Goal: Information Seeking & Learning: Learn about a topic

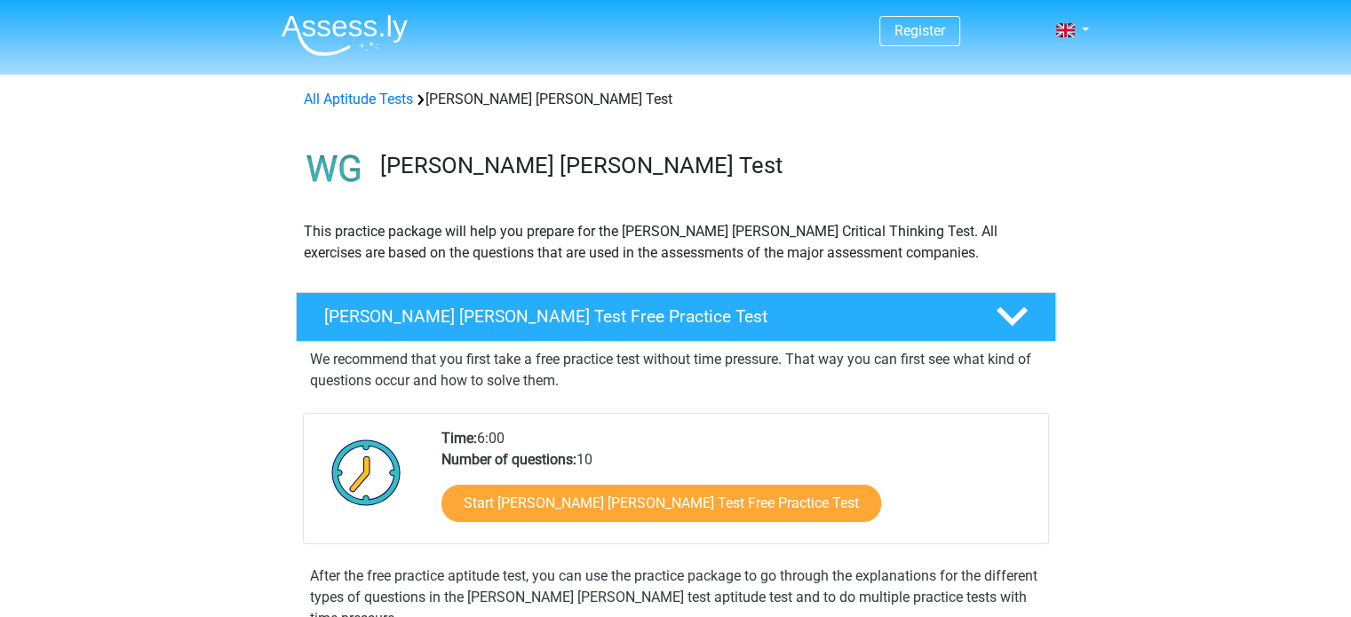
drag, startPoint x: 0, startPoint y: 0, endPoint x: 425, endPoint y: 429, distance: 604.1
click at [425, 429] on div "Time: 6:00 Number of questions: 10 Start Watson Glaser Test Free Practice Test" at bounding box center [676, 478] width 746 height 131
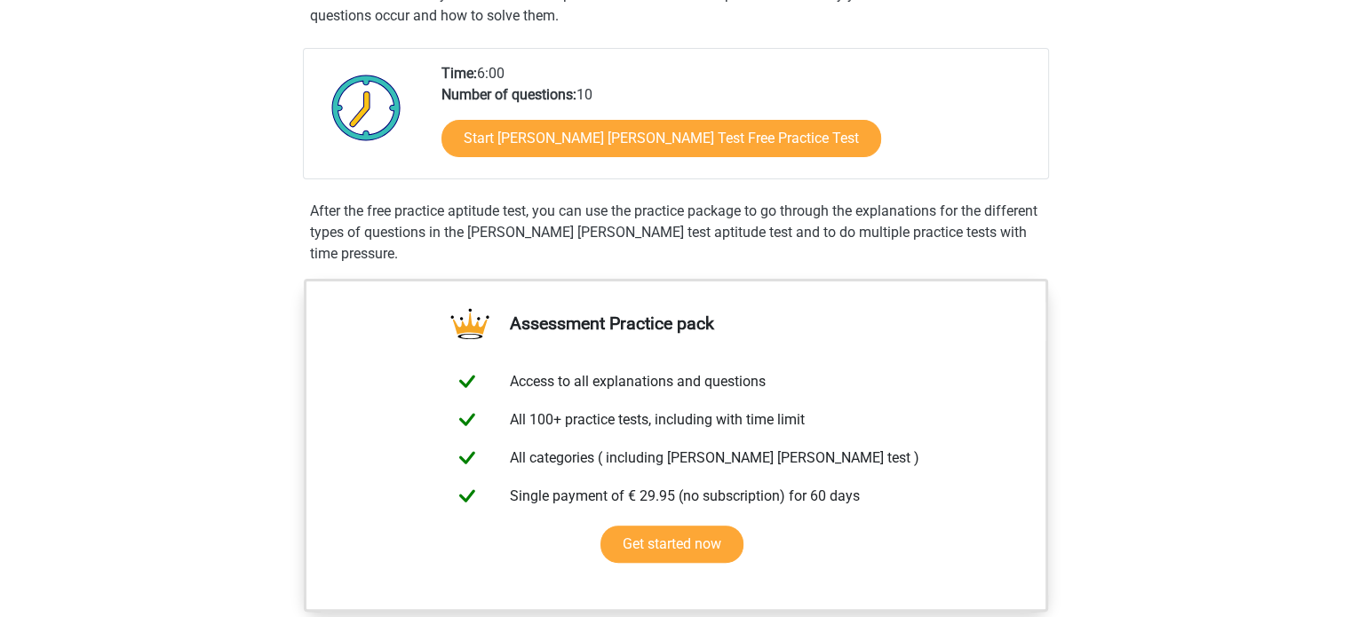
scroll to position [364, 0]
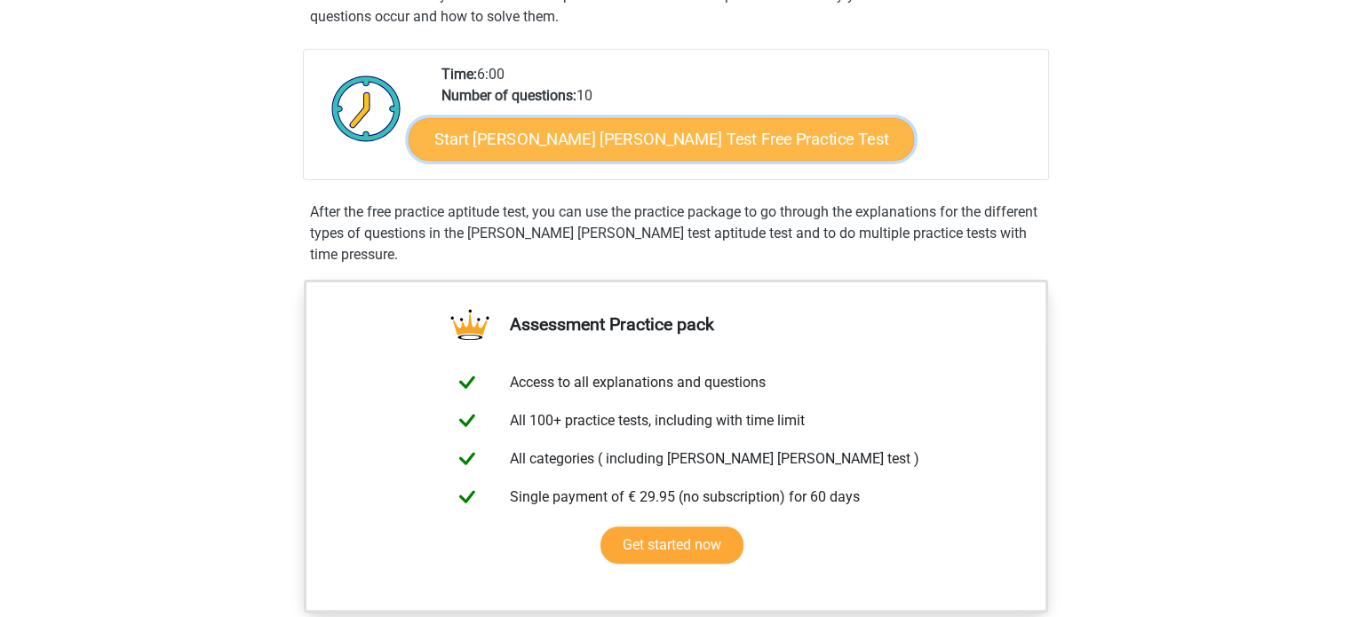
click at [504, 123] on link "Start Watson Glaser Test Free Practice Test" at bounding box center [661, 139] width 505 height 43
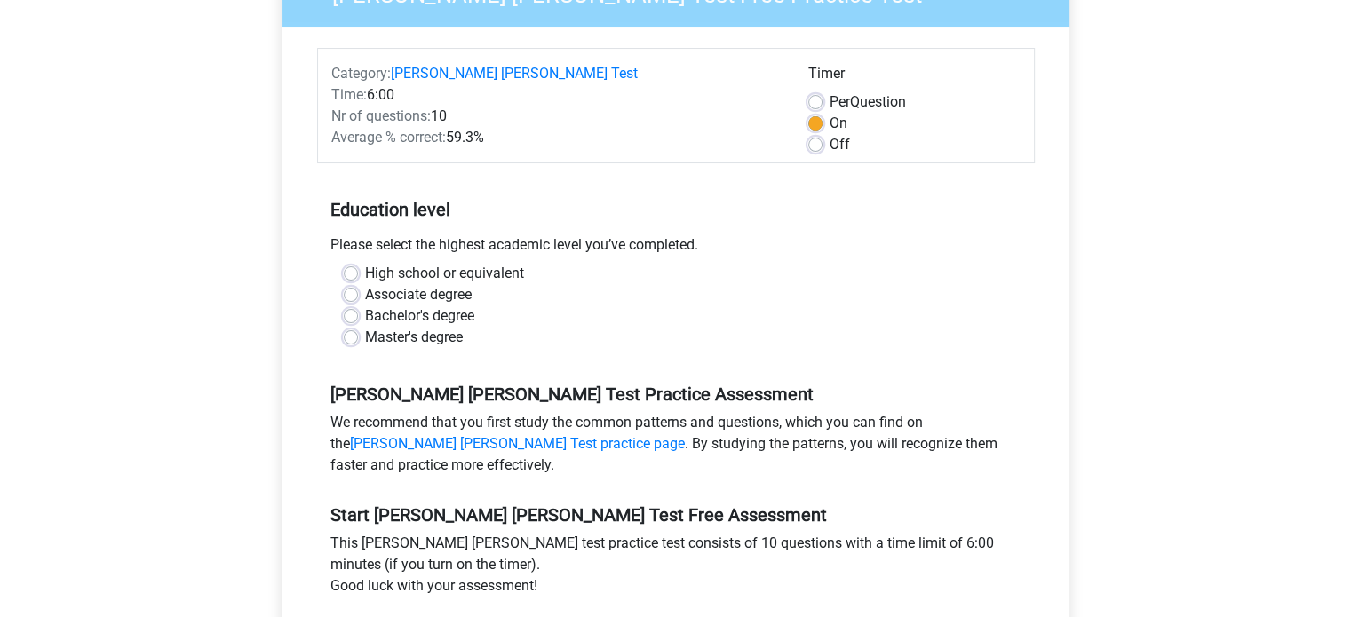
scroll to position [206, 0]
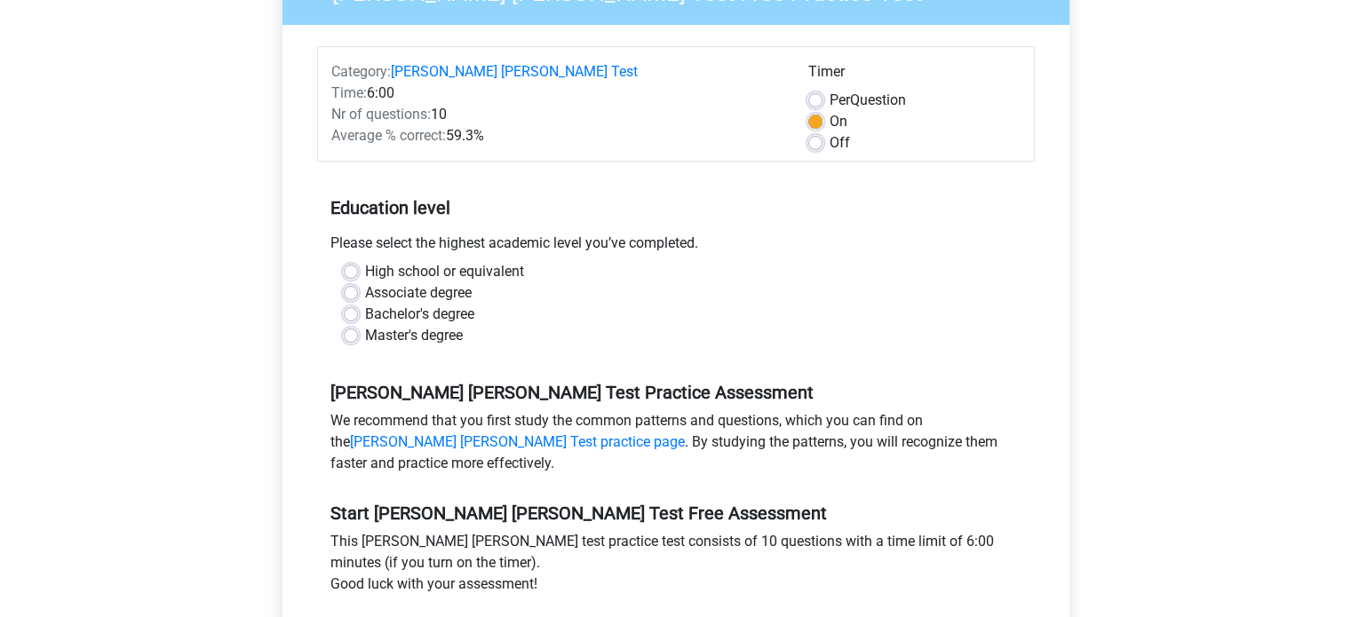
click at [414, 261] on label "High school or equivalent" at bounding box center [444, 271] width 159 height 21
click at [358, 261] on input "High school or equivalent" at bounding box center [351, 270] width 14 height 18
radio input "true"
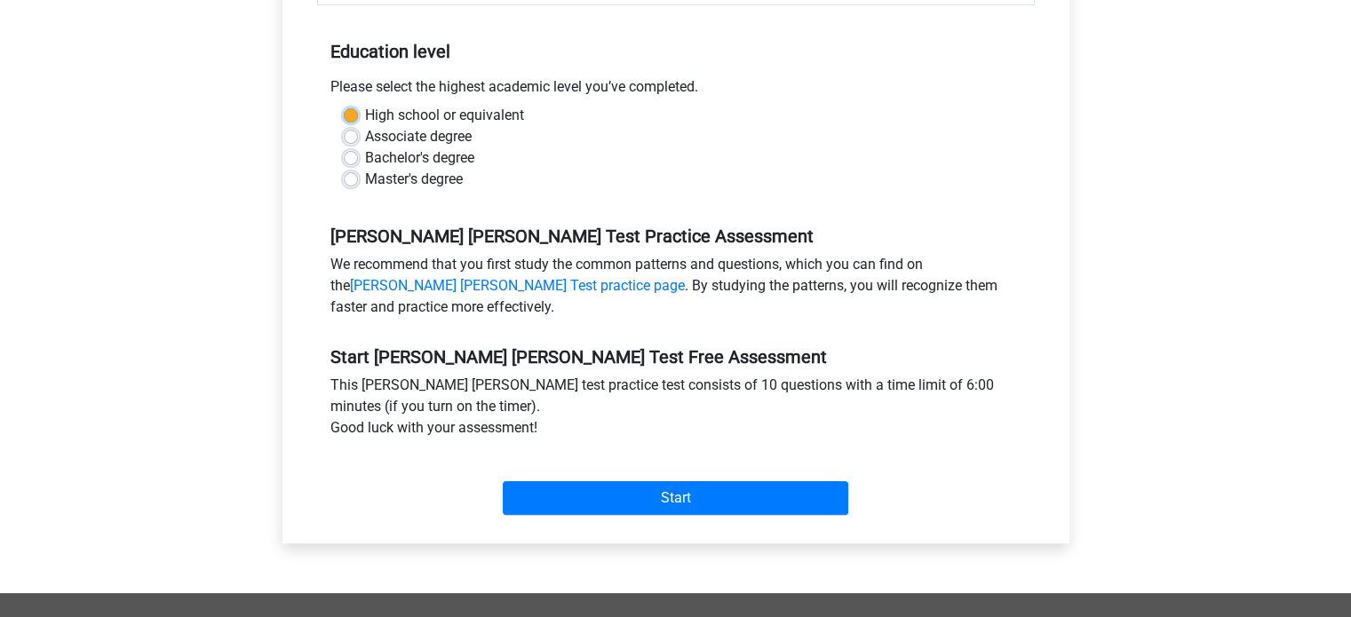
scroll to position [366, 0]
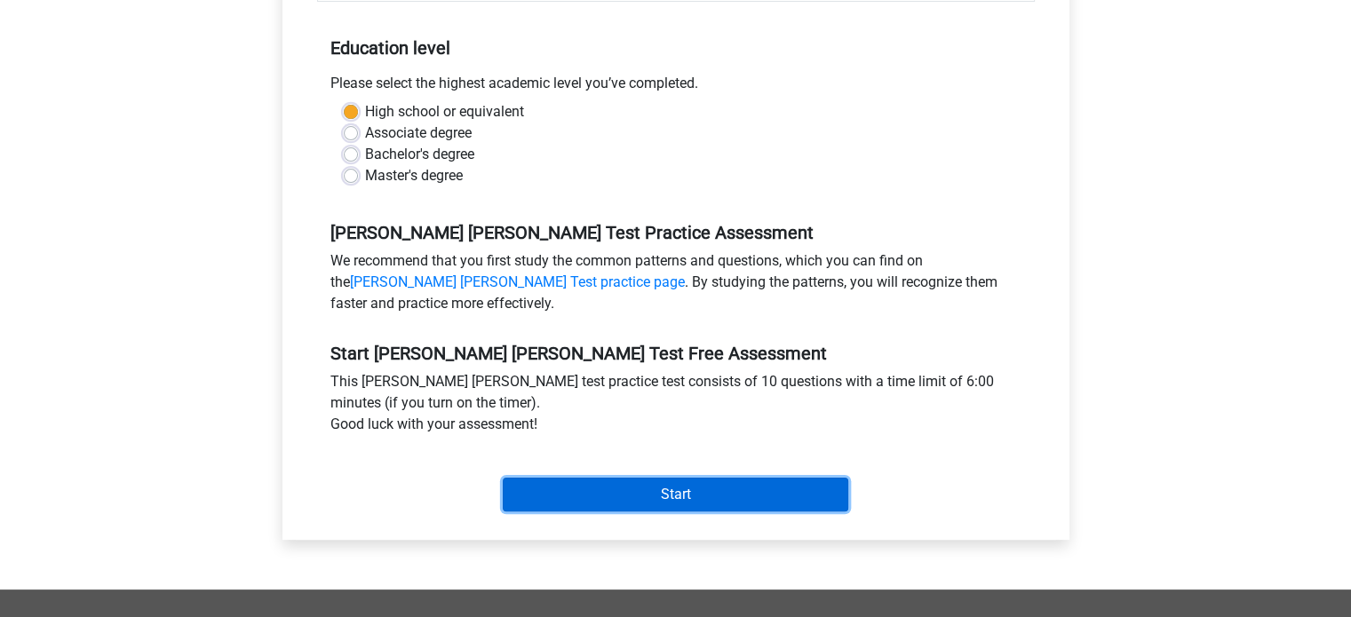
click at [568, 478] on input "Start" at bounding box center [675, 495] width 345 height 34
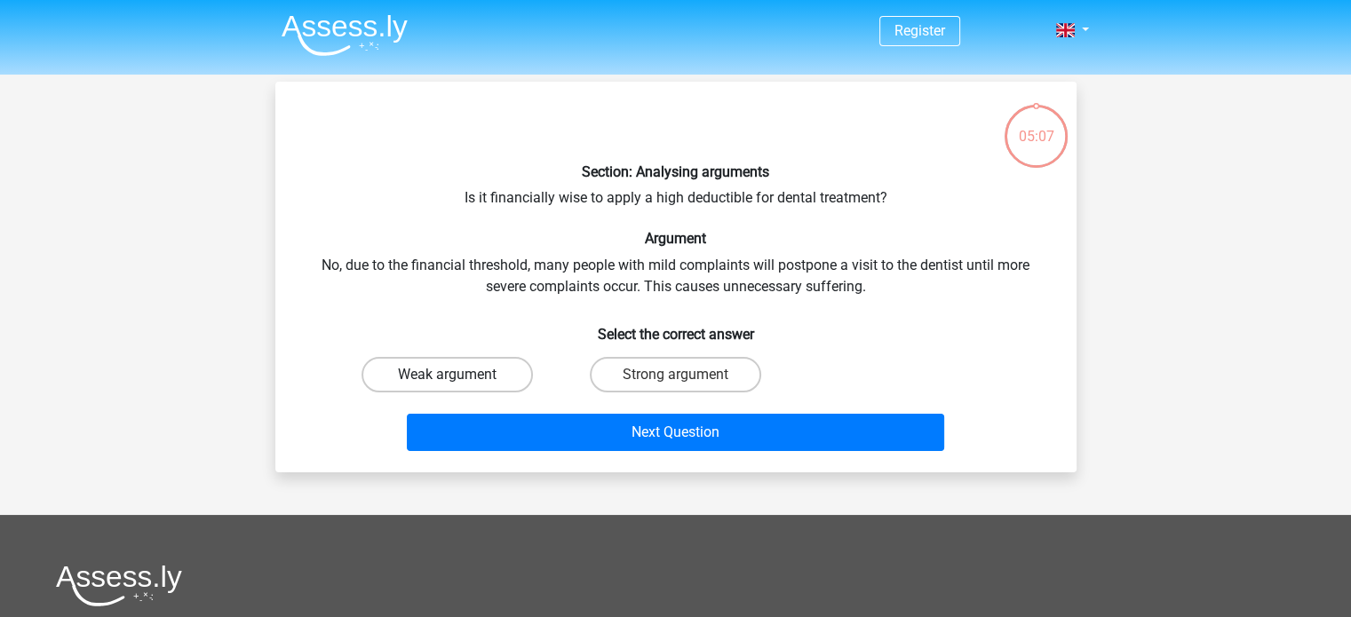
click at [477, 373] on label "Weak argument" at bounding box center [446, 375] width 171 height 36
click at [458, 375] on input "Weak argument" at bounding box center [453, 381] width 12 height 12
radio input "true"
click at [585, 457] on div "Next Question" at bounding box center [676, 436] width 686 height 44
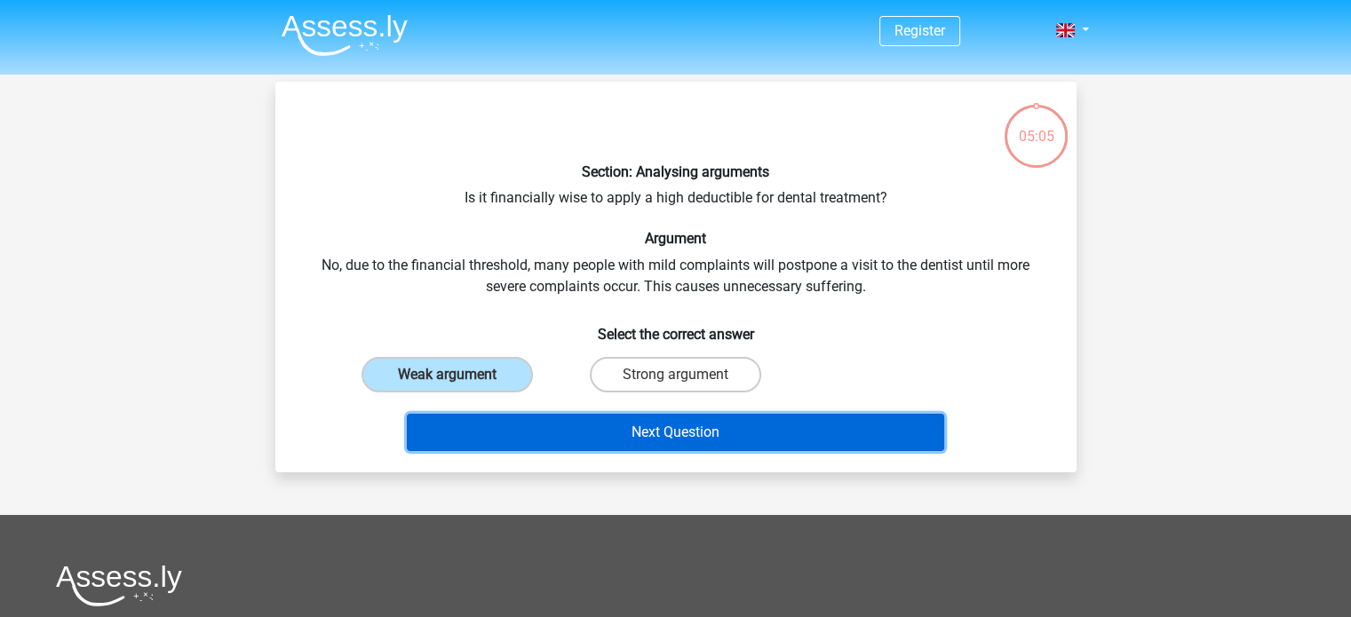
click at [579, 430] on button "Next Question" at bounding box center [675, 432] width 537 height 37
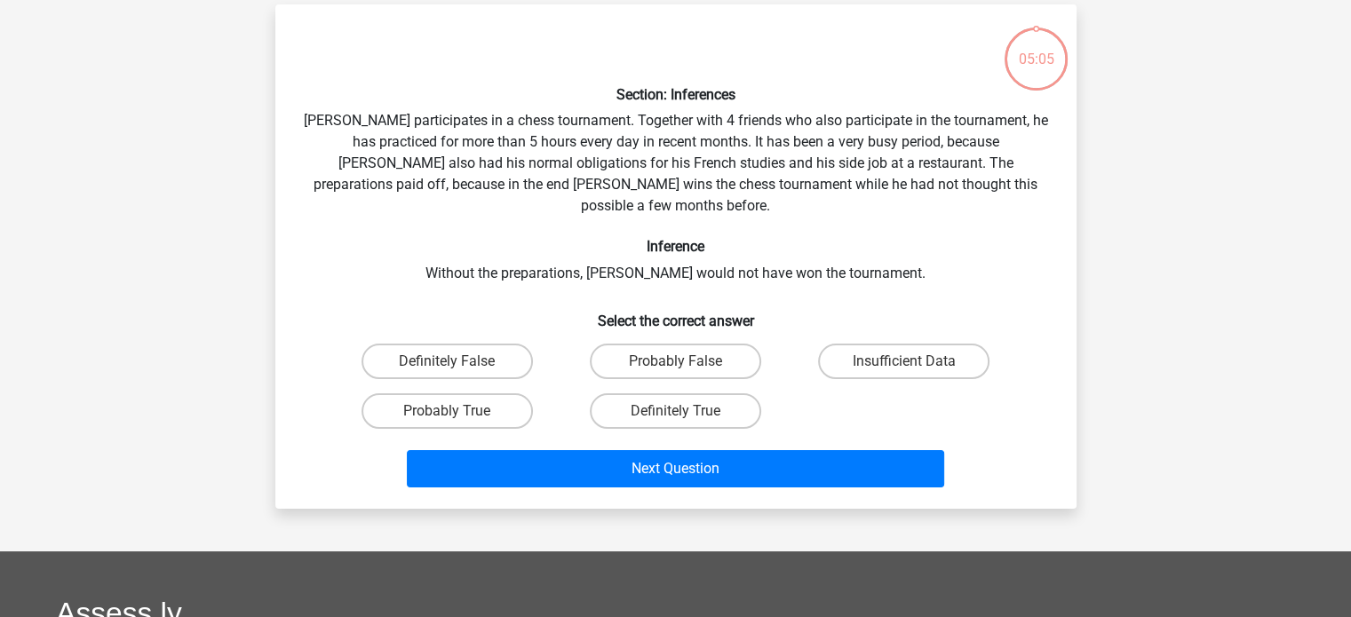
scroll to position [82, 0]
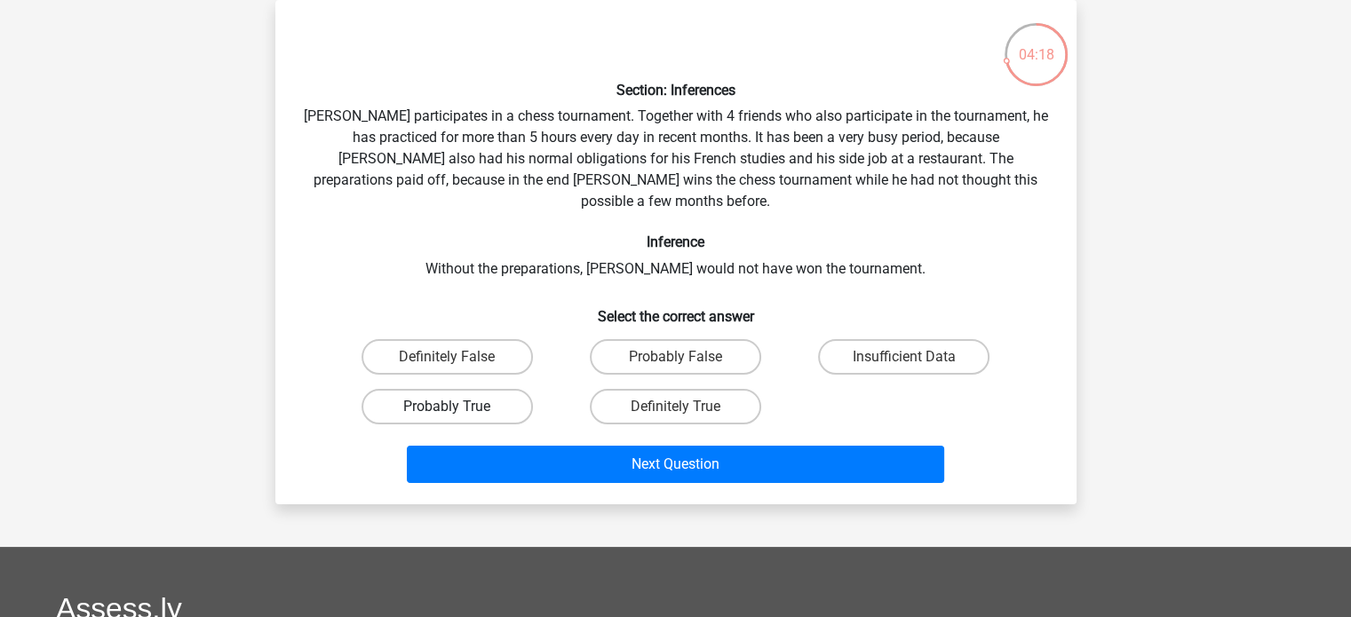
click at [487, 389] on label "Probably True" at bounding box center [446, 407] width 171 height 36
click at [458, 407] on input "Probably True" at bounding box center [453, 413] width 12 height 12
radio input "true"
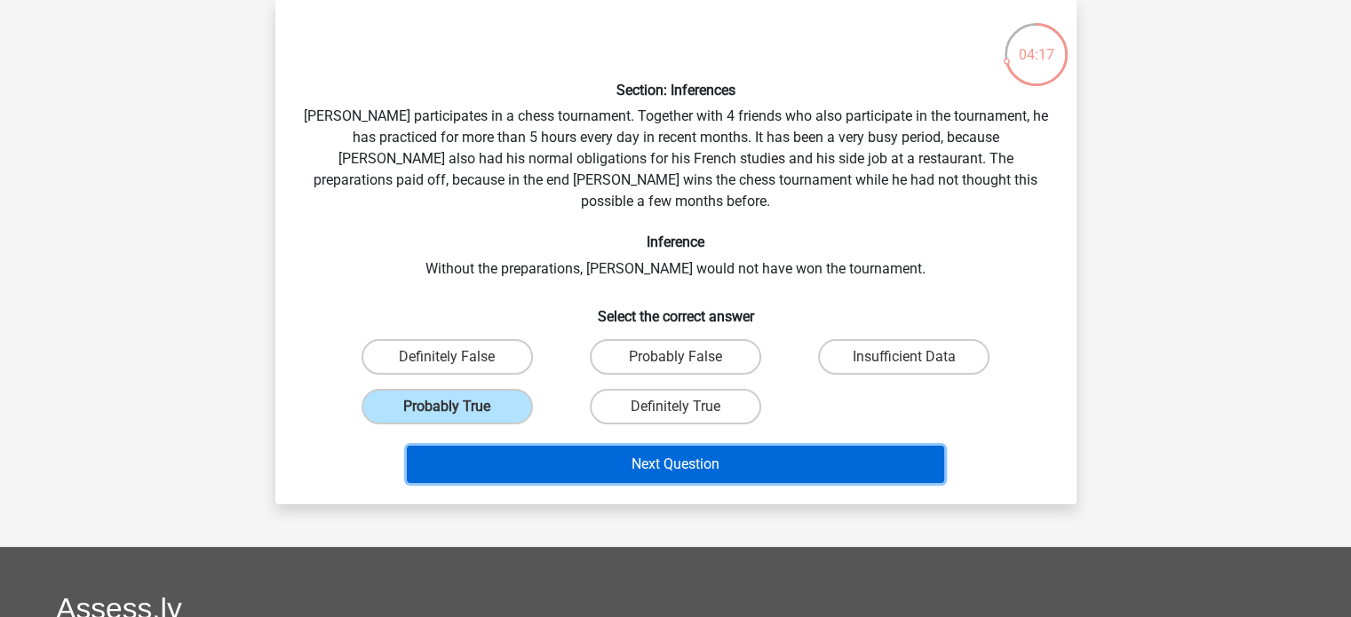
click at [607, 457] on button "Next Question" at bounding box center [675, 464] width 537 height 37
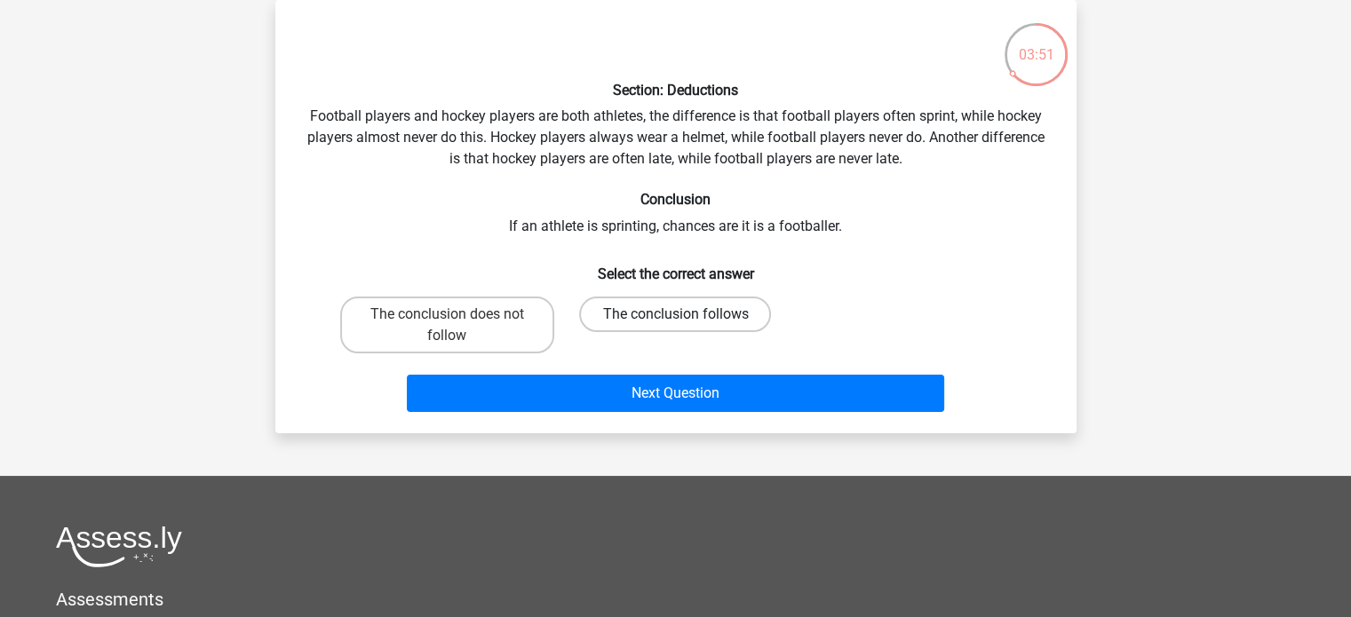
click at [611, 312] on label "The conclusion follows" at bounding box center [675, 315] width 192 height 36
click at [675, 314] on input "The conclusion follows" at bounding box center [681, 320] width 12 height 12
radio input "true"
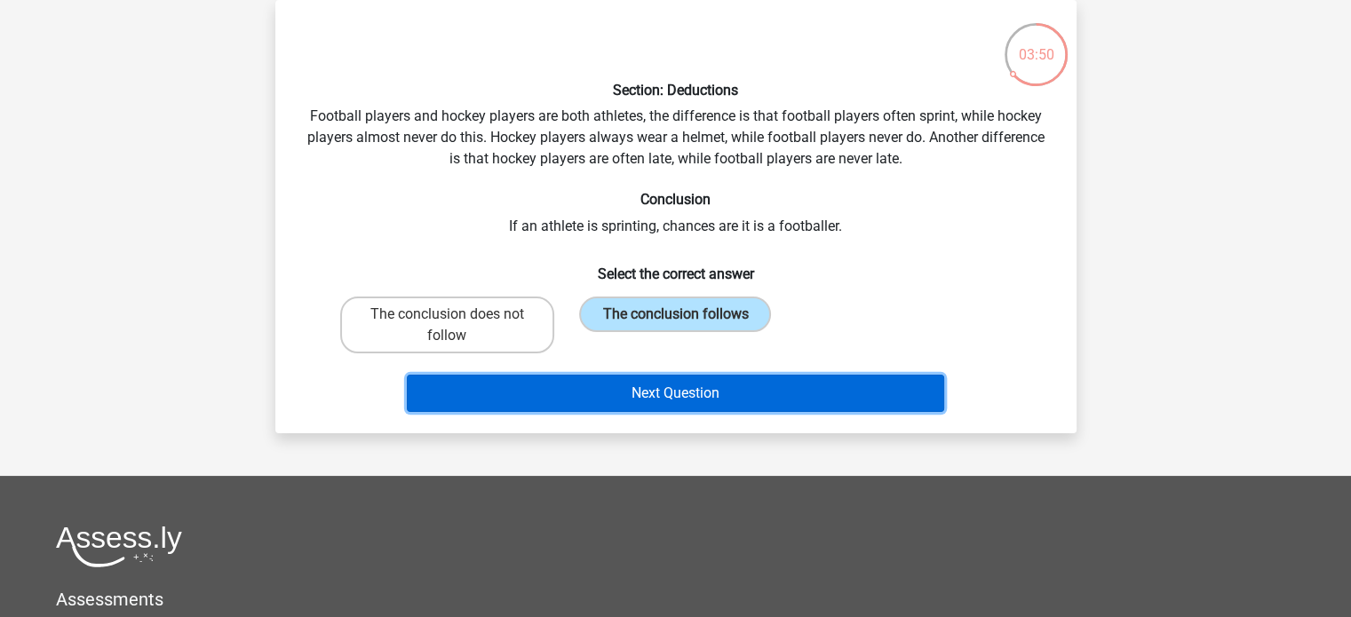
click at [654, 407] on button "Next Question" at bounding box center [675, 393] width 537 height 37
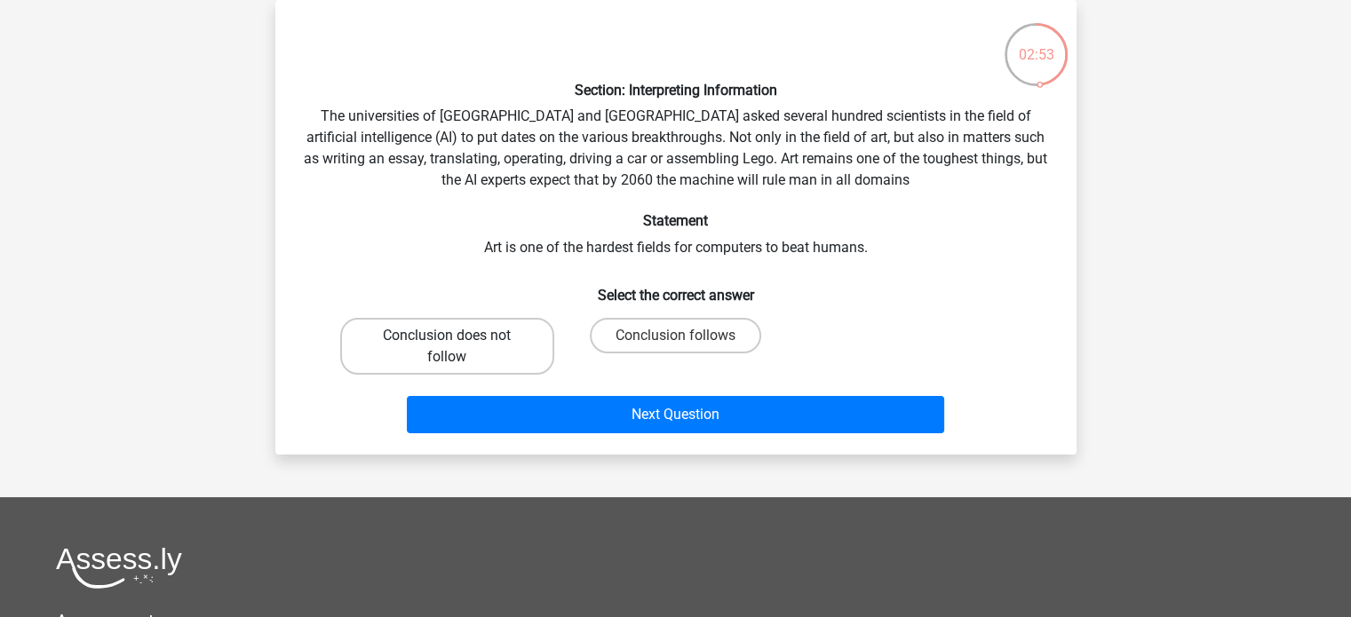
click at [528, 359] on label "Conclusion does not follow" at bounding box center [447, 346] width 214 height 57
click at [458, 347] on input "Conclusion does not follow" at bounding box center [453, 342] width 12 height 12
radio input "true"
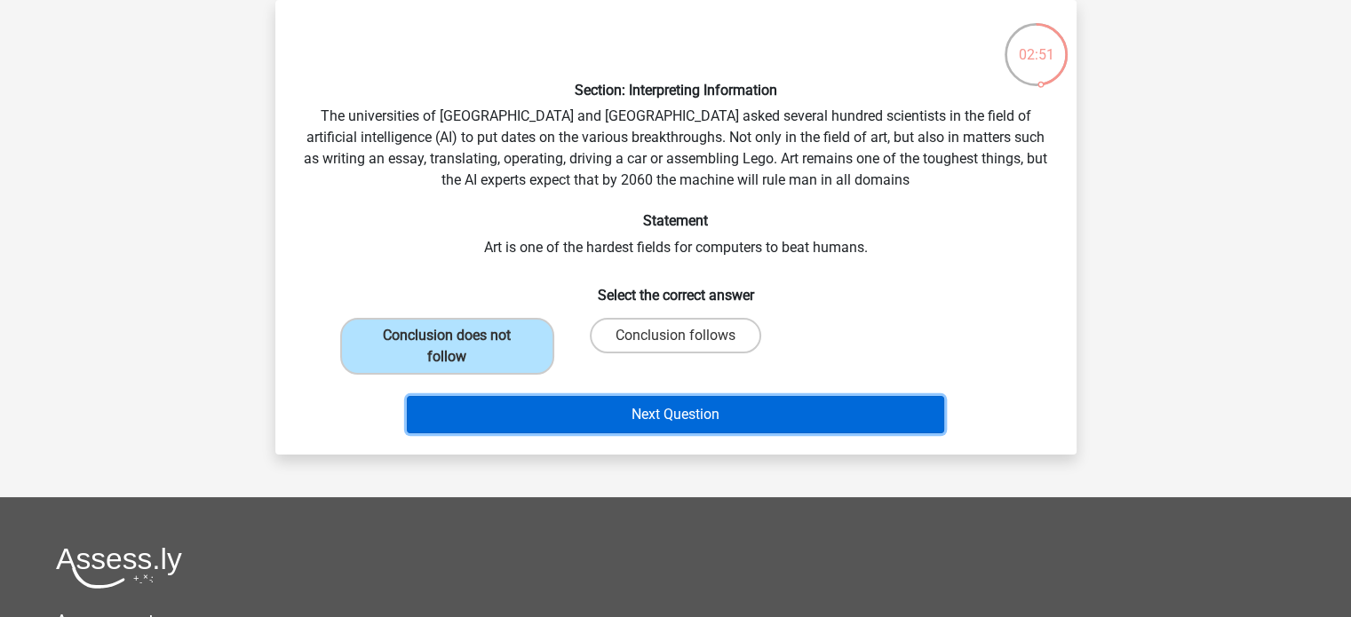
click at [626, 408] on button "Next Question" at bounding box center [675, 414] width 537 height 37
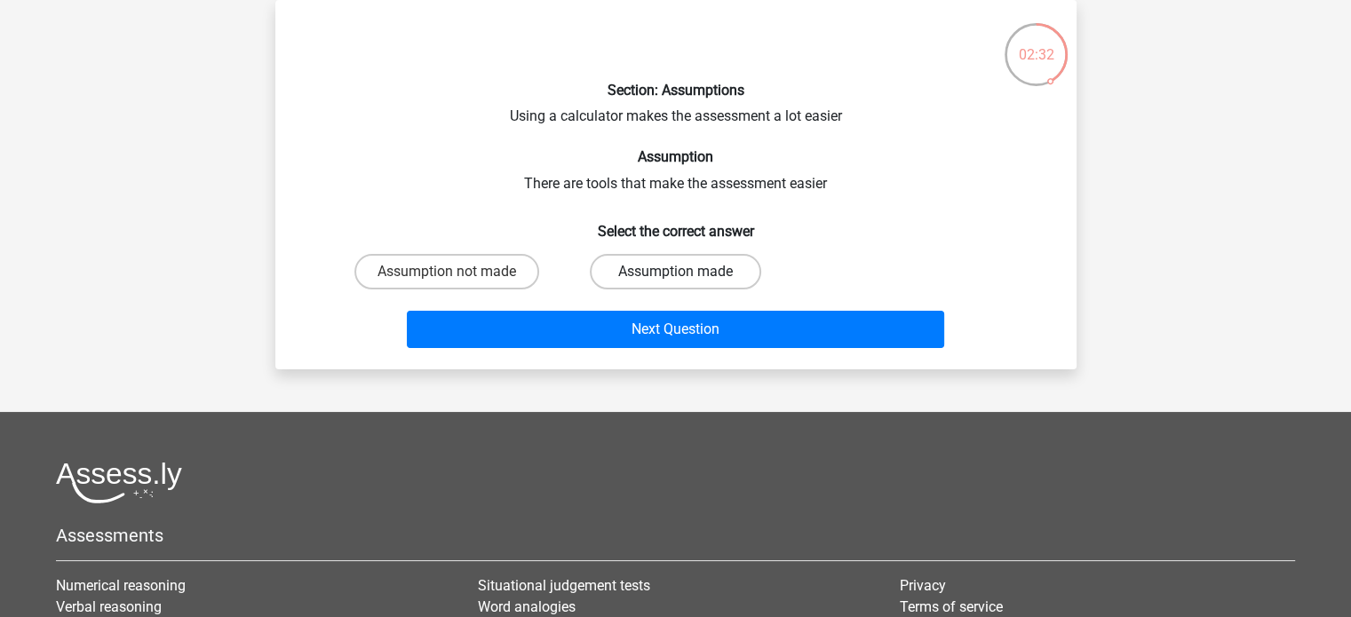
click at [609, 276] on label "Assumption made" at bounding box center [675, 272] width 171 height 36
click at [675, 276] on input "Assumption made" at bounding box center [681, 278] width 12 height 12
radio input "true"
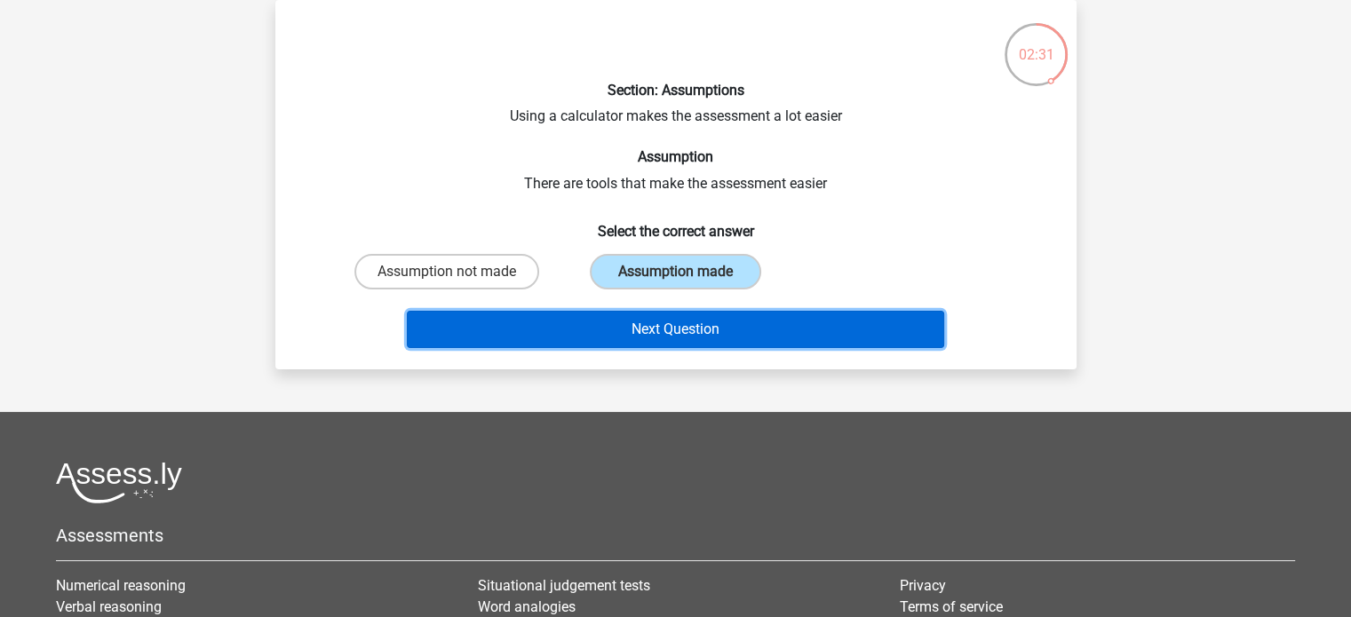
click at [638, 327] on button "Next Question" at bounding box center [675, 329] width 537 height 37
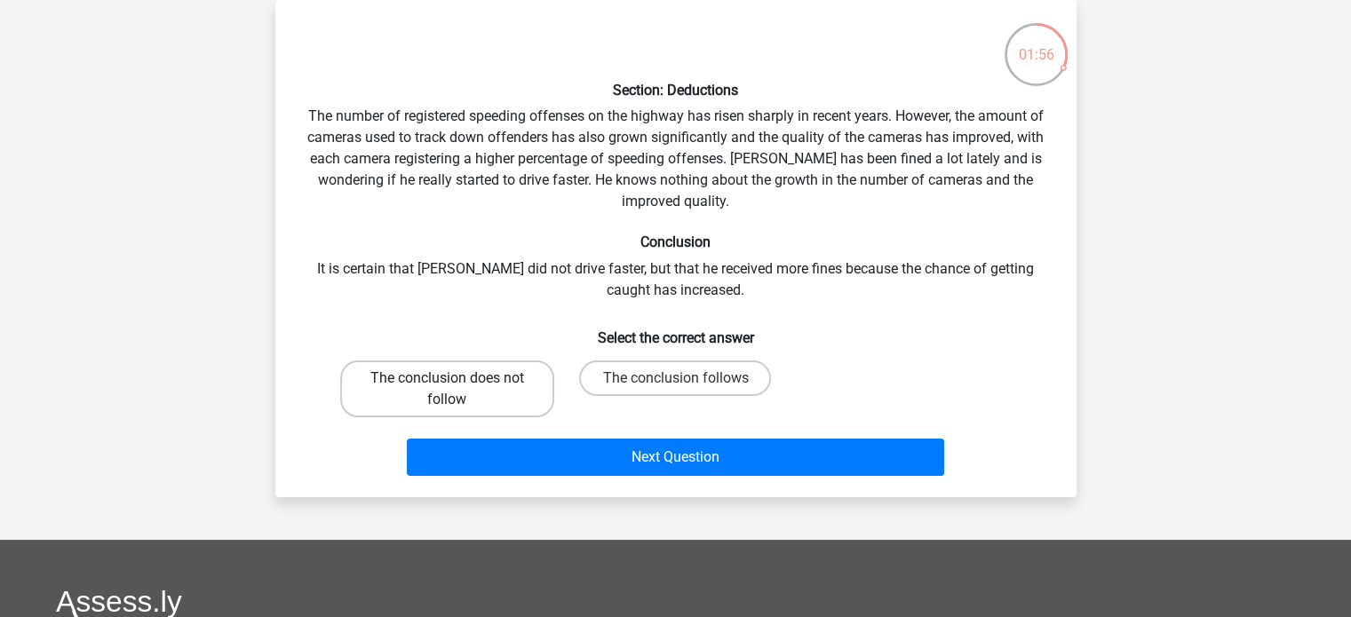
click at [510, 405] on label "The conclusion does not follow" at bounding box center [447, 389] width 214 height 57
click at [458, 390] on input "The conclusion does not follow" at bounding box center [453, 384] width 12 height 12
radio input "true"
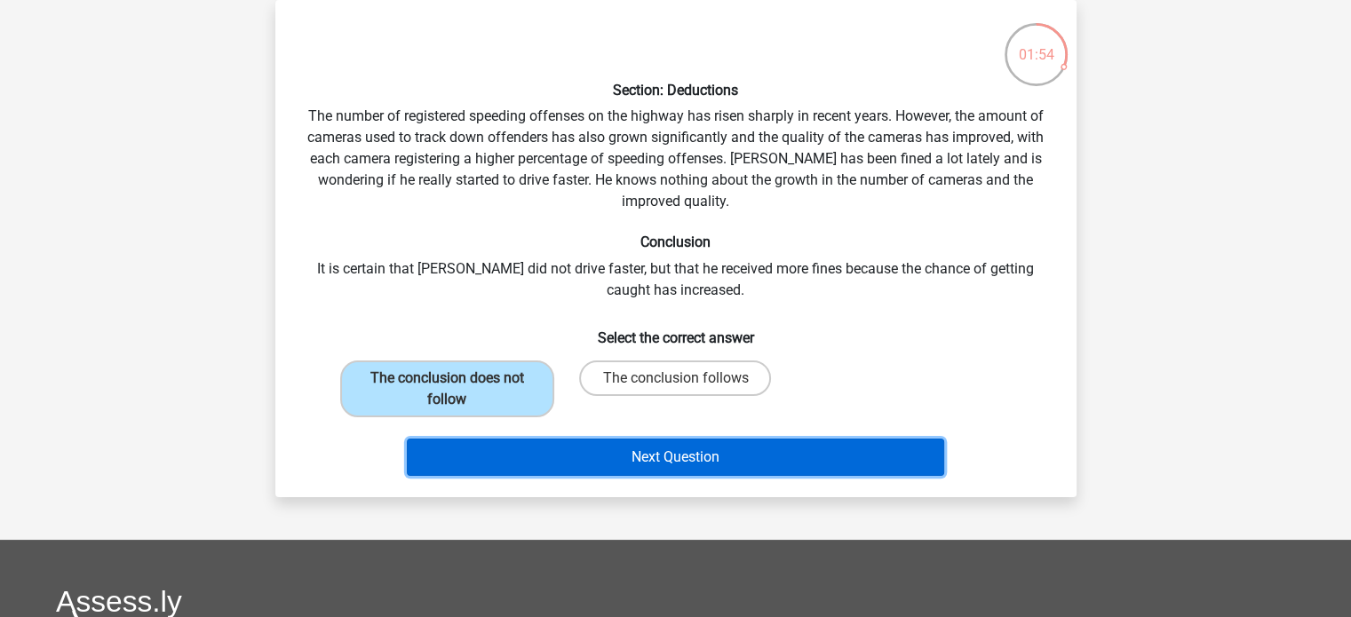
click at [551, 464] on button "Next Question" at bounding box center [675, 457] width 537 height 37
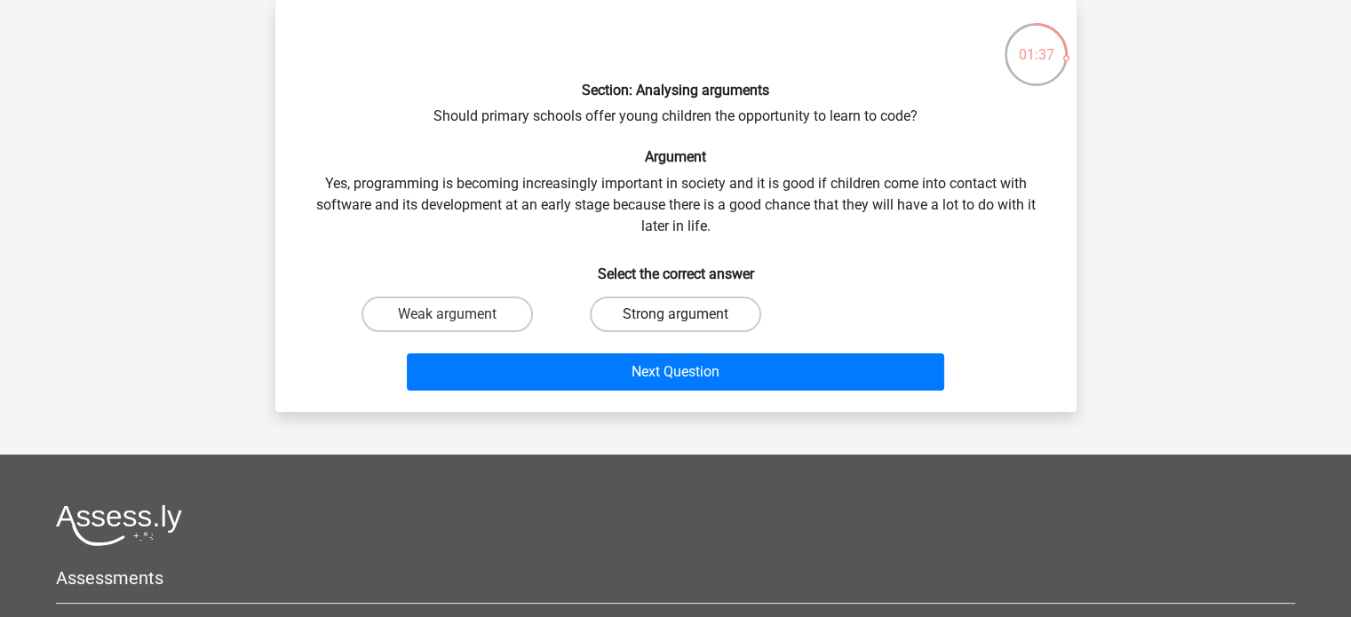
click at [644, 301] on label "Strong argument" at bounding box center [675, 315] width 171 height 36
click at [675, 314] on input "Strong argument" at bounding box center [681, 320] width 12 height 12
radio input "true"
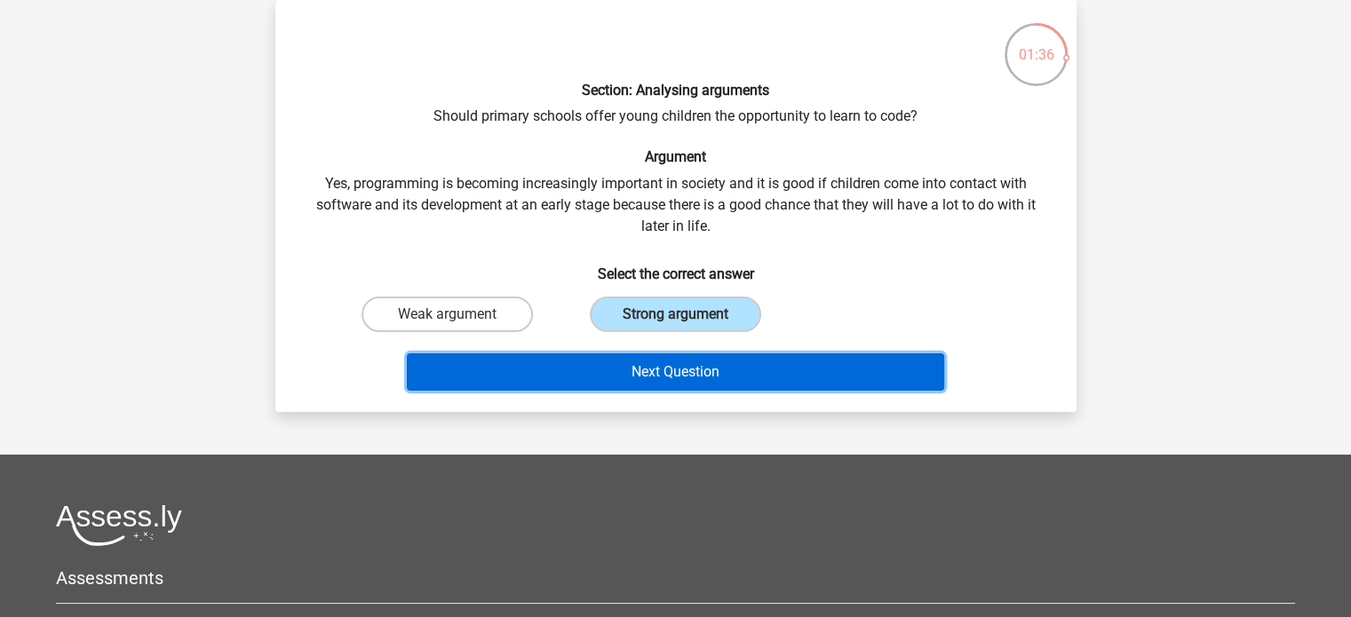
click at [647, 369] on button "Next Question" at bounding box center [675, 371] width 537 height 37
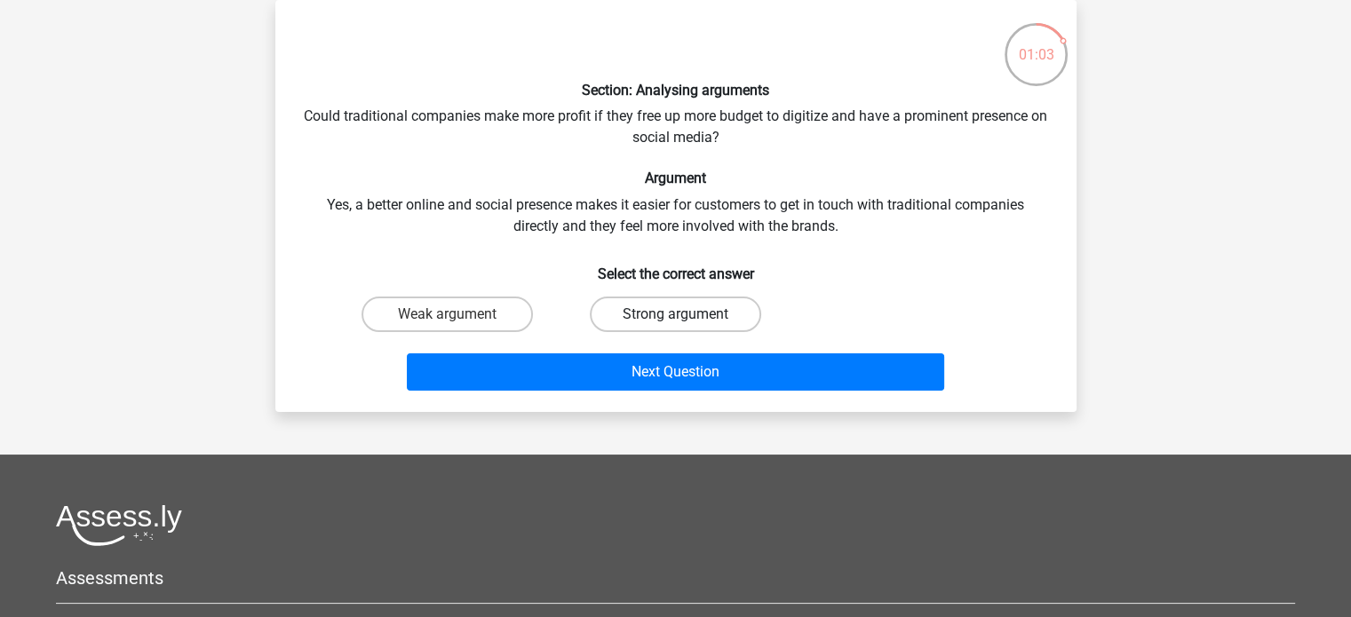
click at [625, 321] on label "Strong argument" at bounding box center [675, 315] width 171 height 36
click at [675, 321] on input "Strong argument" at bounding box center [681, 320] width 12 height 12
radio input "true"
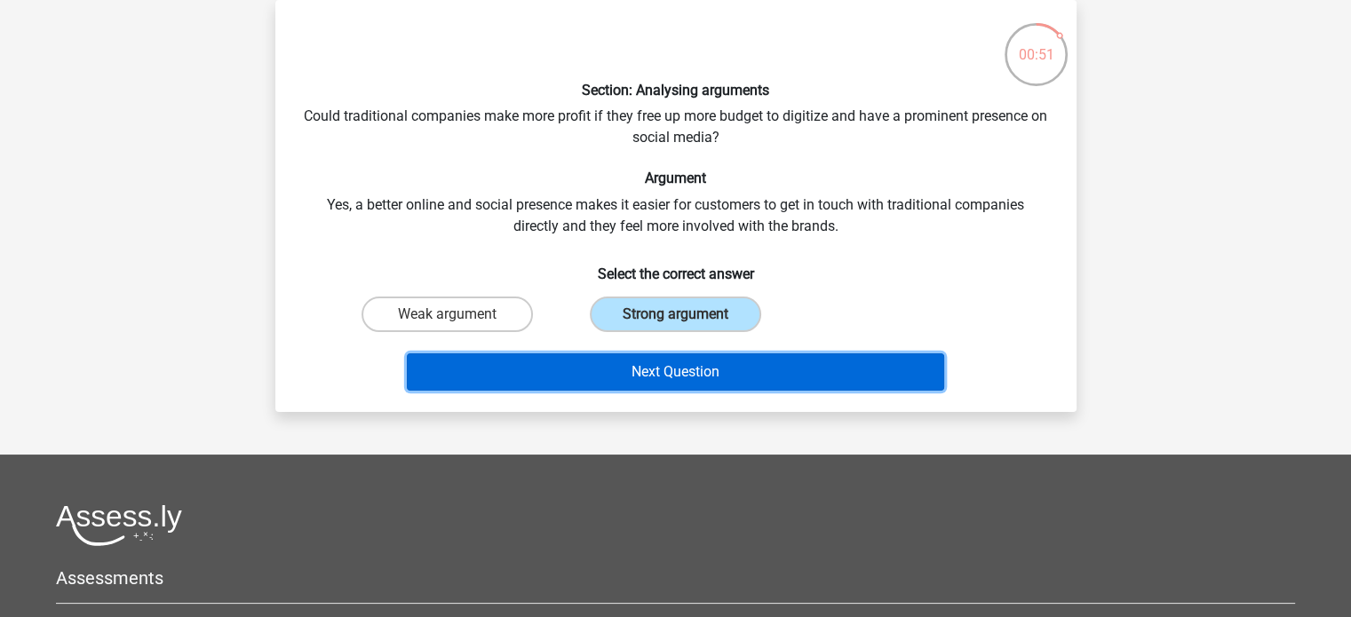
click at [803, 367] on button "Next Question" at bounding box center [675, 371] width 537 height 37
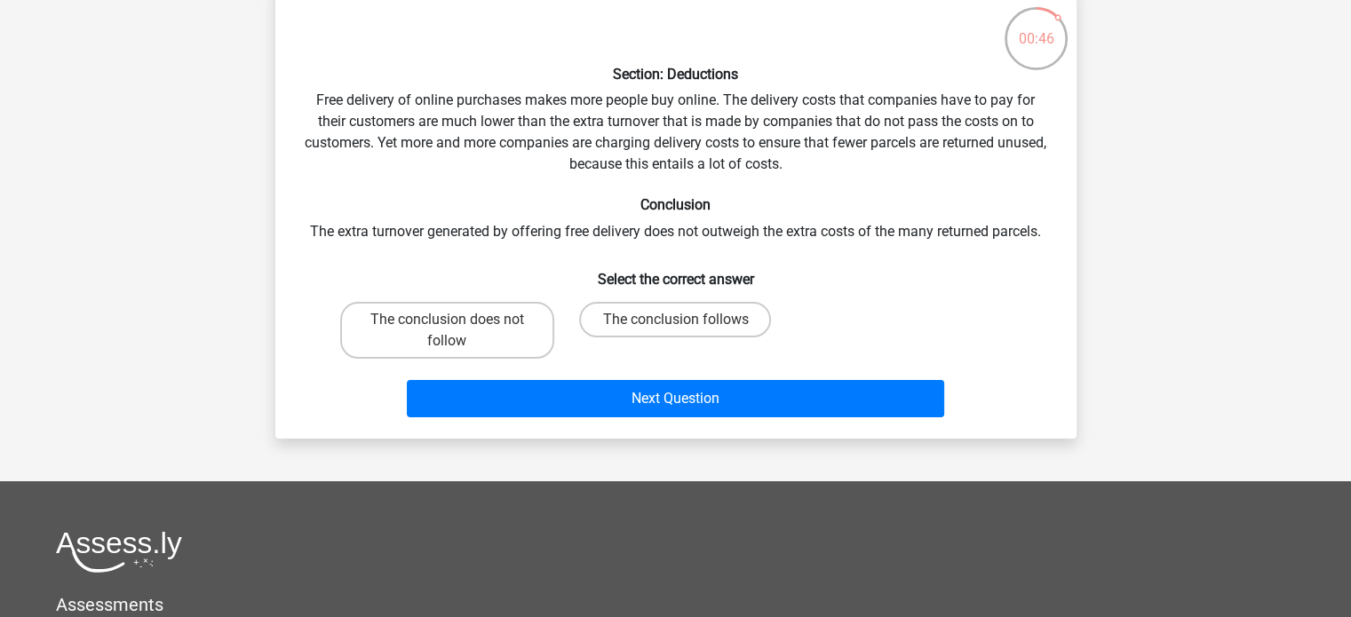
scroll to position [96, 0]
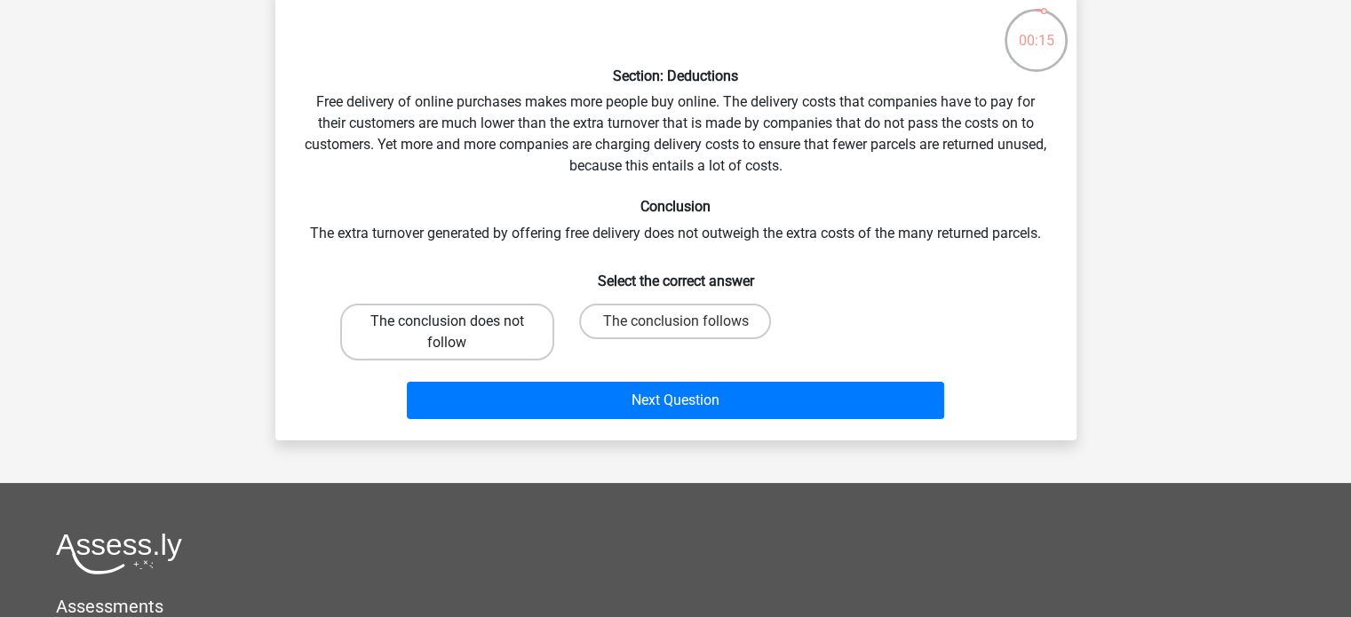
click at [506, 324] on label "The conclusion does not follow" at bounding box center [447, 332] width 214 height 57
click at [458, 324] on input "The conclusion does not follow" at bounding box center [453, 328] width 12 height 12
radio input "true"
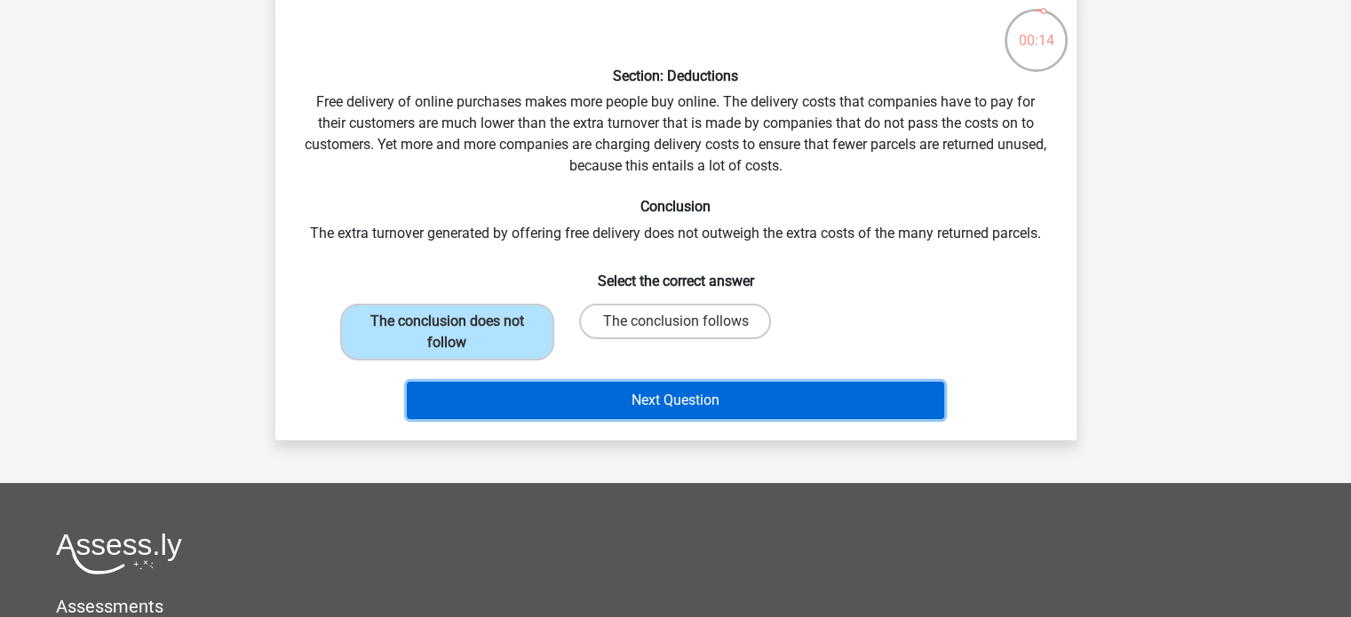
click at [680, 408] on button "Next Question" at bounding box center [675, 400] width 537 height 37
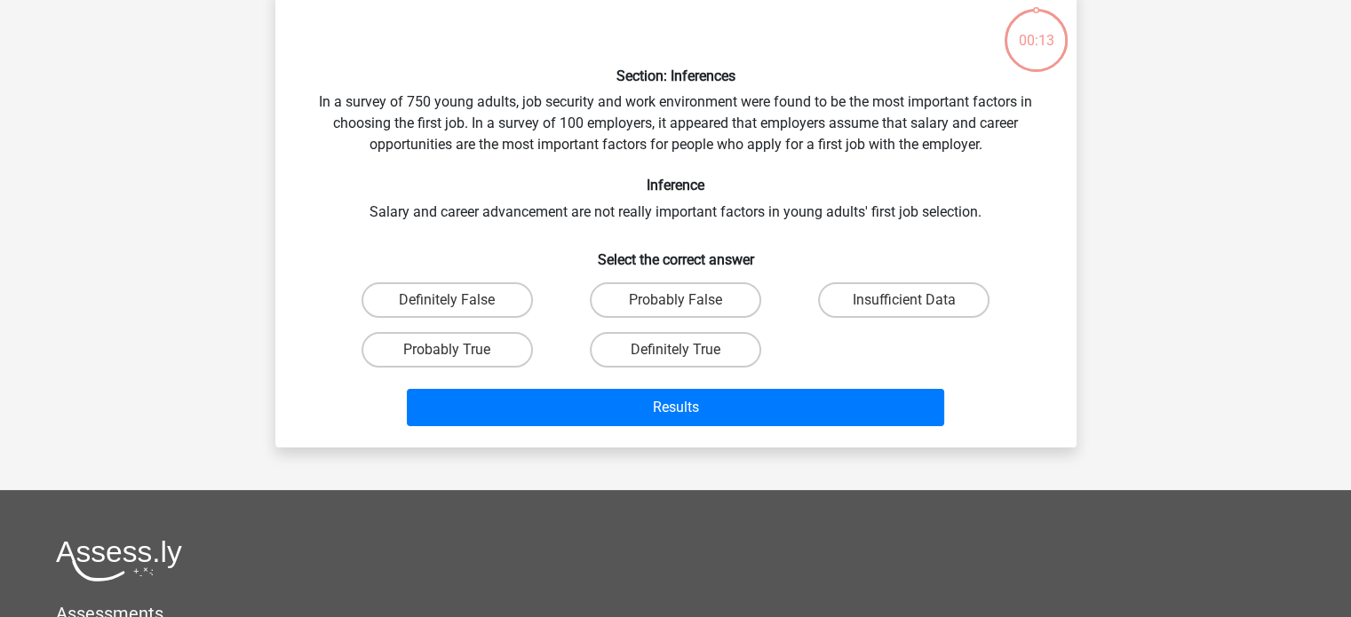
scroll to position [82, 0]
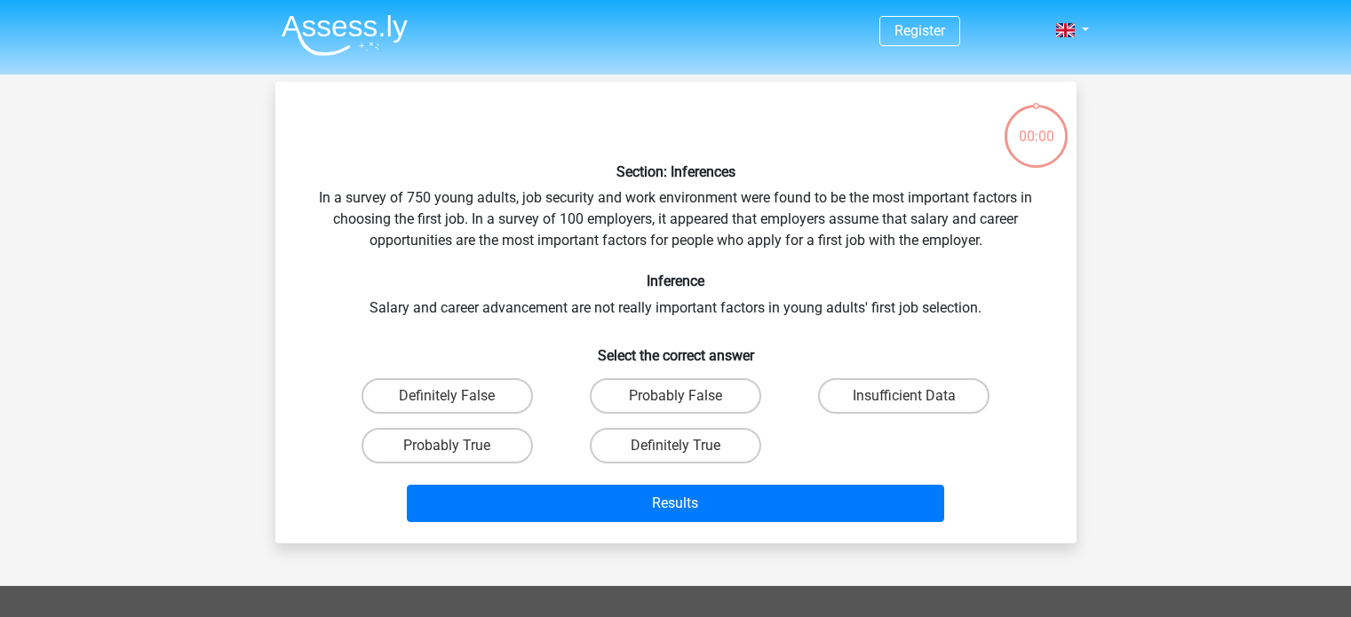
scroll to position [82, 0]
